Goal: Transaction & Acquisition: Purchase product/service

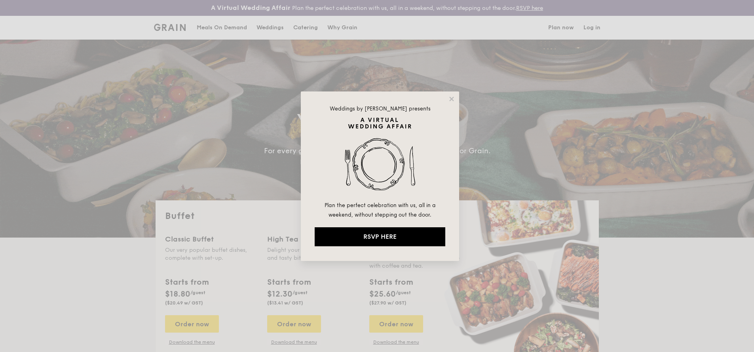
select select
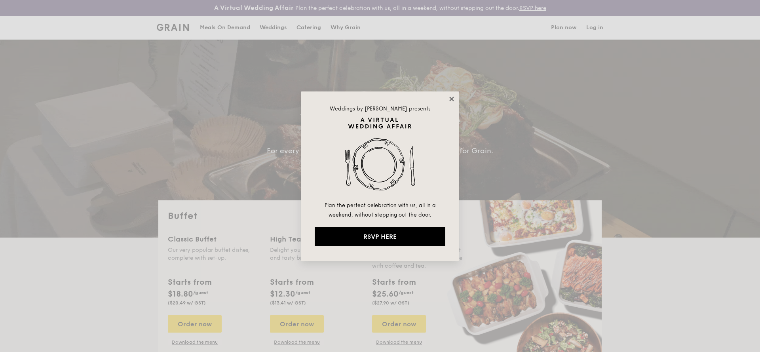
click at [453, 98] on icon at bounding box center [451, 98] width 7 height 7
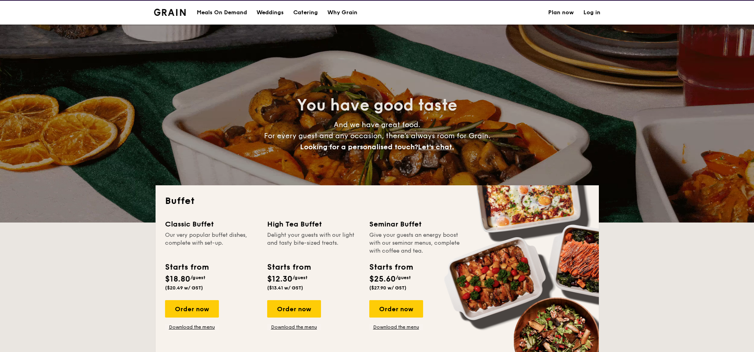
scroll to position [134, 0]
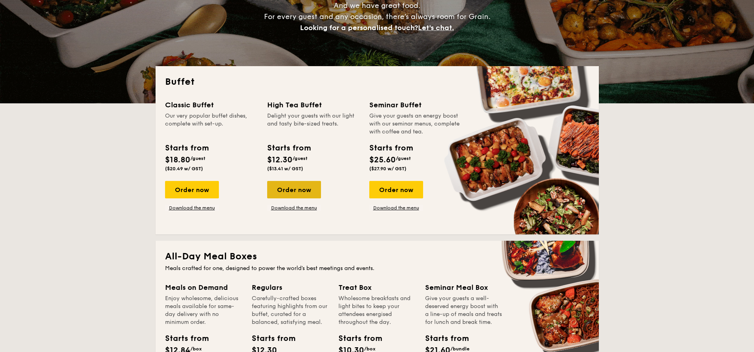
click at [311, 192] on div "Order now" at bounding box center [294, 189] width 54 height 17
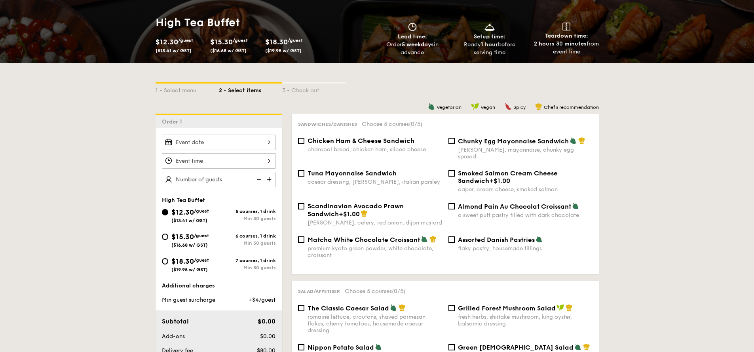
scroll to position [315, 0]
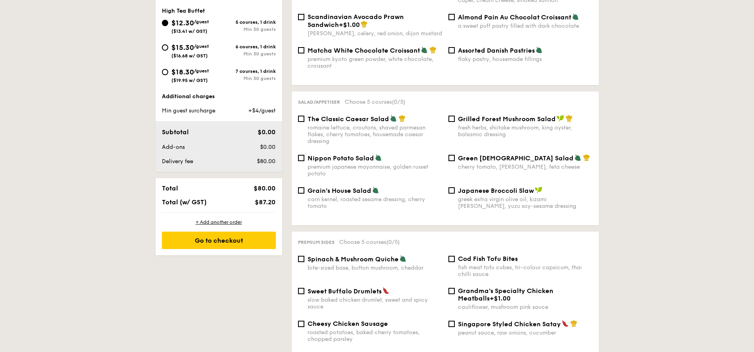
click at [340, 124] on div "romaine lettuce, croutons, shaved parmesan flakes, cherry tomatoes, housemade c…" at bounding box center [375, 134] width 135 height 20
click at [304, 118] on input "The Classic Caesar Salad romaine lettuce, croutons, shaved parmesan flakes, che…" at bounding box center [301, 119] width 6 height 6
checkbox input "true"
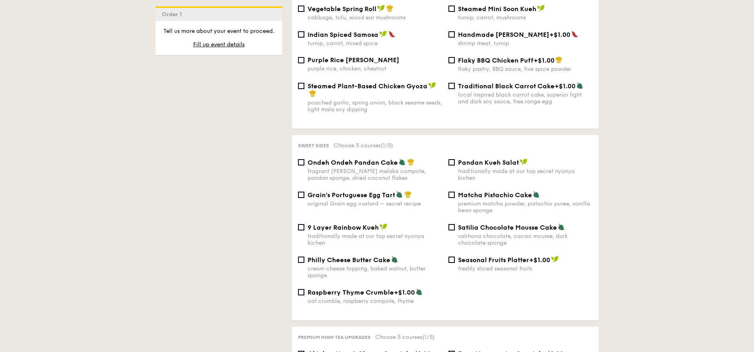
scroll to position [761, 0]
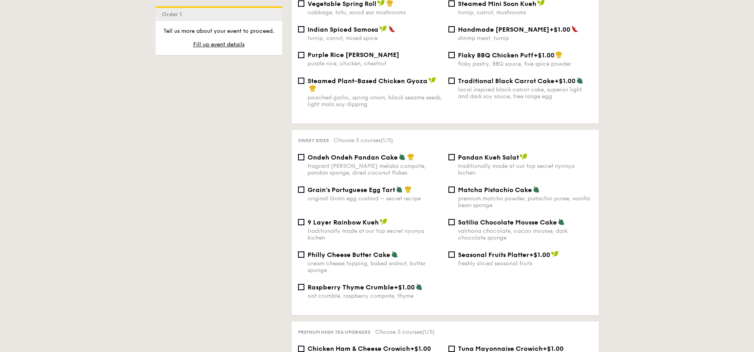
click at [391, 186] on span "Grain's Portuguese Egg Tart" at bounding box center [351, 190] width 87 height 8
click at [304, 186] on input "Grain's Portuguese Egg Tart original Grain egg custard – secret recipe" at bounding box center [301, 189] width 6 height 6
checkbox input "true"
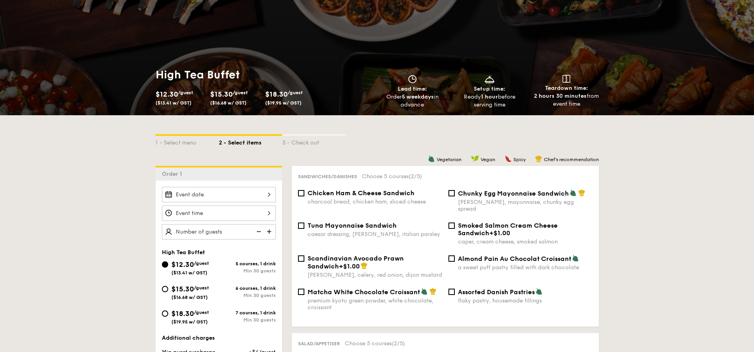
scroll to position [148, 0]
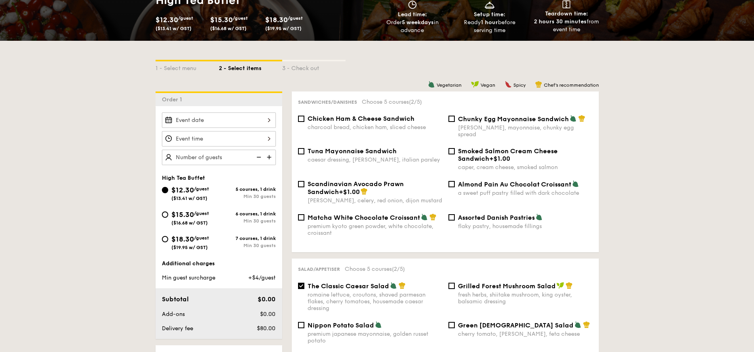
click at [471, 121] on span "Chunky Egg Mayonnaise Sandwich" at bounding box center [513, 119] width 111 height 8
click at [455, 121] on input "Chunky Egg Mayonnaise Sandwich dijon mustard, mayonnaise, chunky egg spread" at bounding box center [451, 119] width 6 height 6
checkbox input "true"
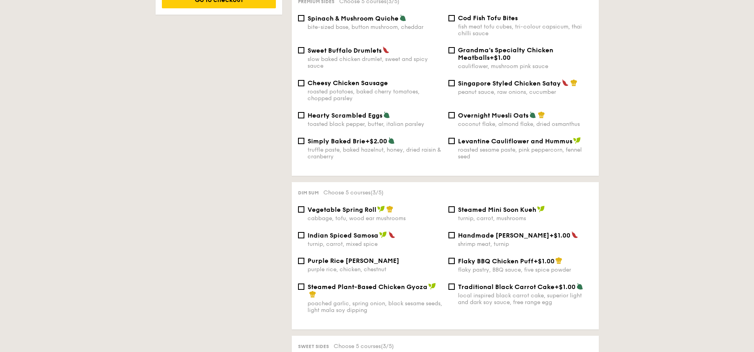
scroll to position [761, 0]
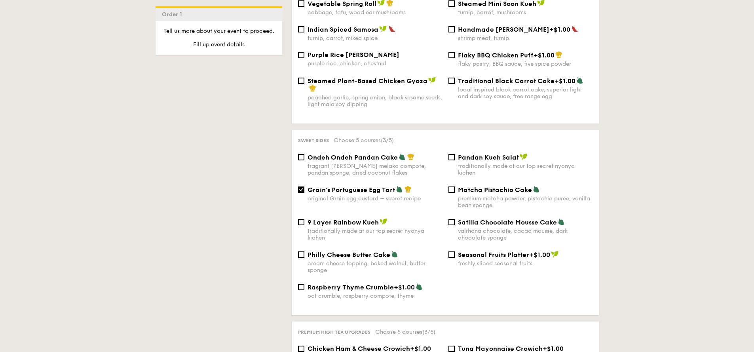
click at [459, 218] on span "Satilia Chocolate Mousse Cake" at bounding box center [507, 222] width 99 height 8
click at [455, 219] on input "Satilia Chocolate Mousse Cake valrhona chocolate, cacao mousse, dark chocolate …" at bounding box center [451, 222] width 6 height 6
checkbox input "true"
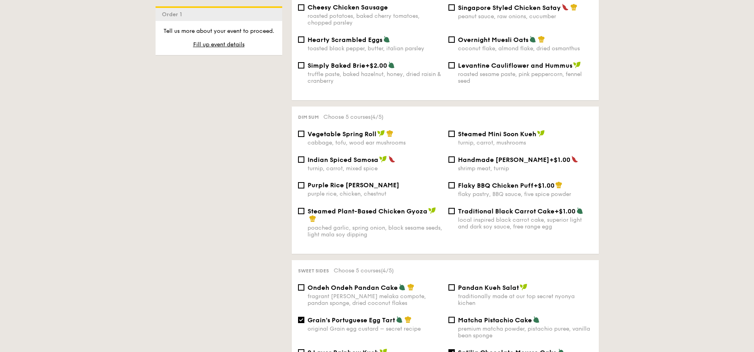
scroll to position [587, 0]
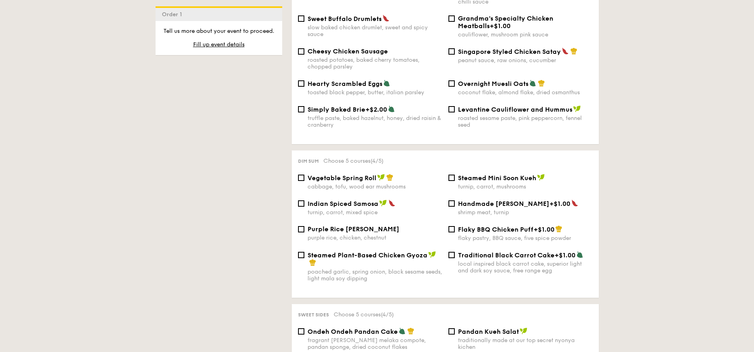
click at [360, 225] on span "Purple Rice [PERSON_NAME]" at bounding box center [354, 229] width 92 height 8
click at [304, 226] on input "Purple Rice Loh Mai Kai purple rice, chicken, chestnut" at bounding box center [301, 229] width 6 height 6
checkbox input "true"
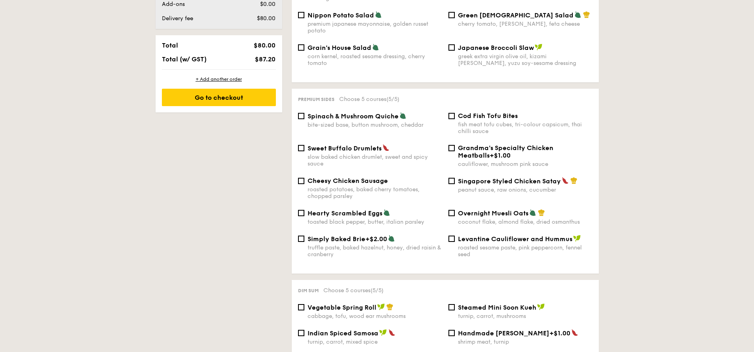
scroll to position [452, 0]
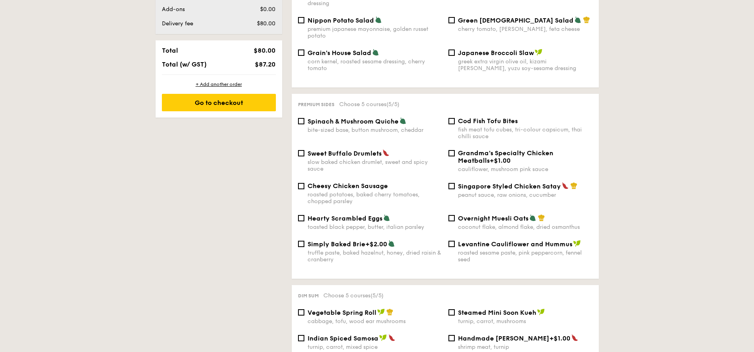
click at [306, 182] on div "Cheesy Chicken Sausage roasted potatoes, baked cherry tomatoes, chopped parsley" at bounding box center [370, 193] width 150 height 23
click at [304, 182] on div "Cheesy Chicken Sausage roasted potatoes, baked cherry tomatoes, chopped parsley" at bounding box center [370, 193] width 150 height 23
click at [301, 183] on input "Cheesy Chicken Sausage roasted potatoes, baked cherry tomatoes, chopped parsley" at bounding box center [301, 186] width 6 height 6
checkbox input "true"
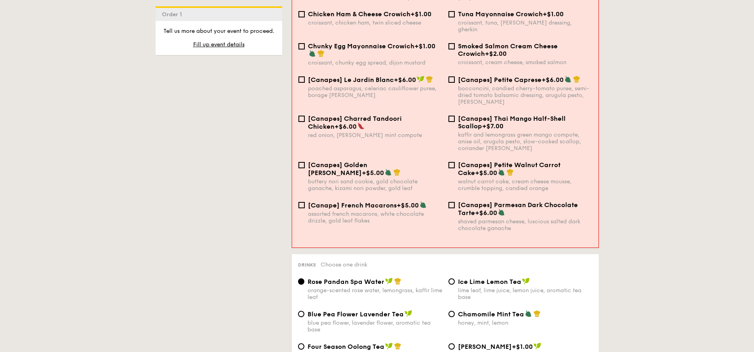
scroll to position [1063, 0]
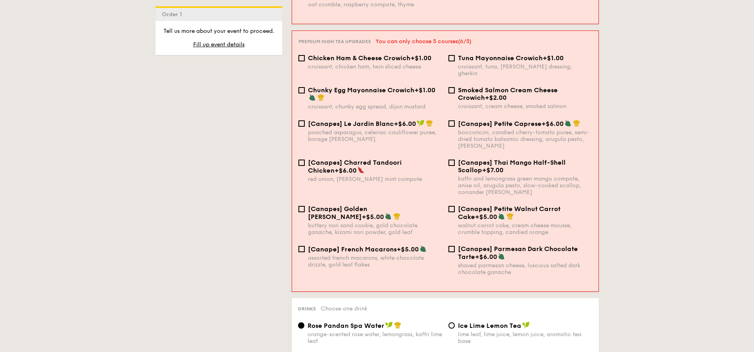
click at [304, 321] on div "Rose Pandan Spa Water orange-scented rose water, lemongrass, kaffir lime leaf" at bounding box center [370, 332] width 150 height 23
click at [302, 322] on input "Rose Pandan Spa Water orange-scented rose water, lemongrass, kaffir lime leaf" at bounding box center [301, 325] width 6 height 6
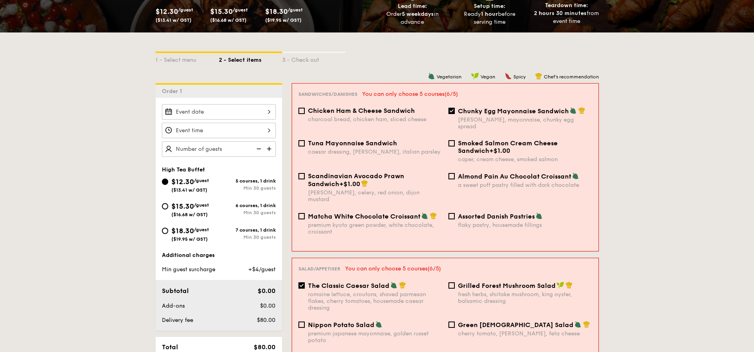
scroll to position [151, 0]
